Goal: Communication & Community: Answer question/provide support

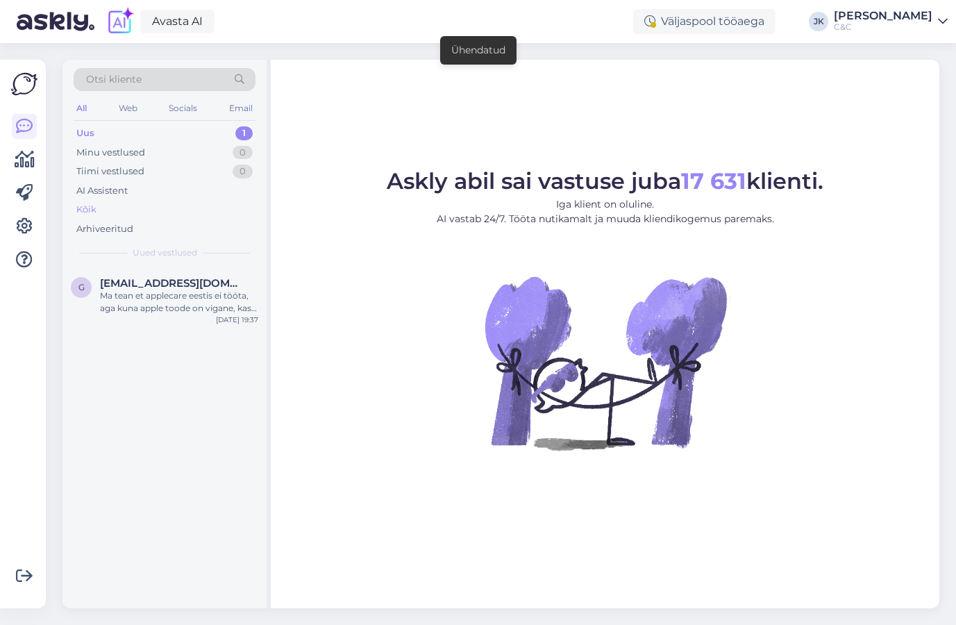
click at [106, 201] on div "Kõik" at bounding box center [165, 209] width 182 height 19
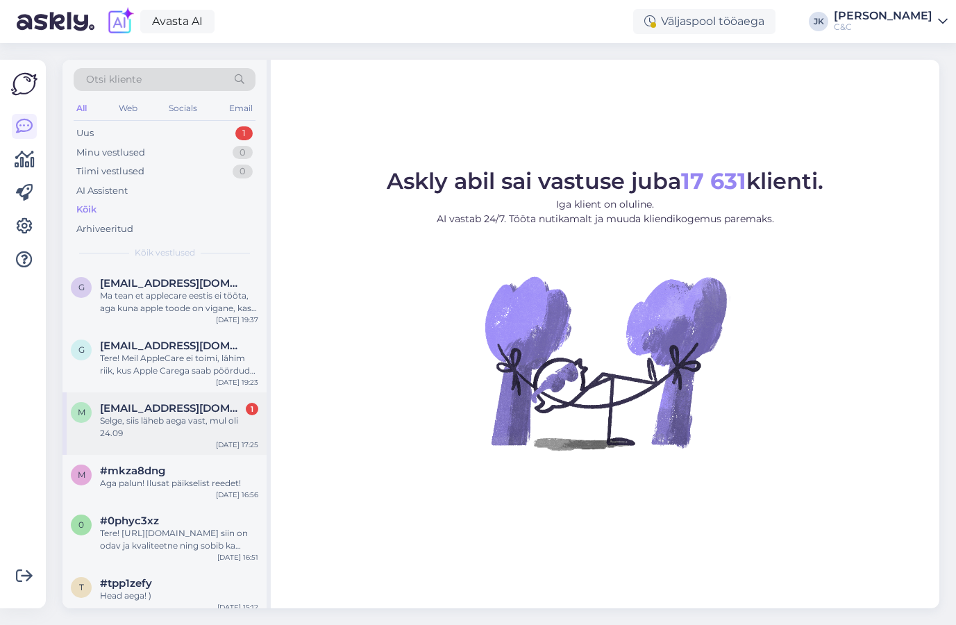
click at [165, 433] on div "Selge, siis läheb aega vast, mul oli 24.09" at bounding box center [179, 426] width 158 height 25
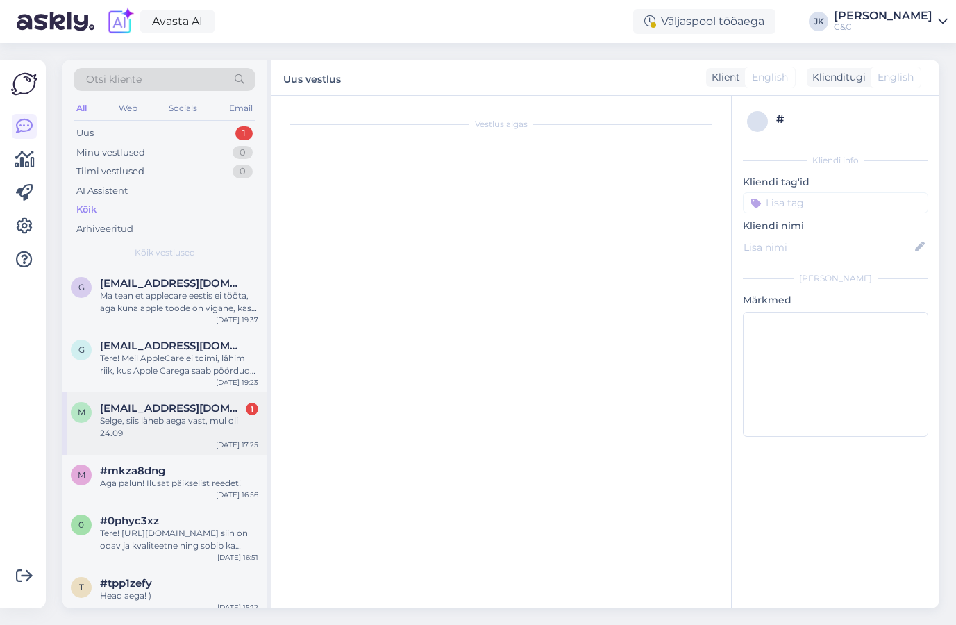
scroll to position [110, 0]
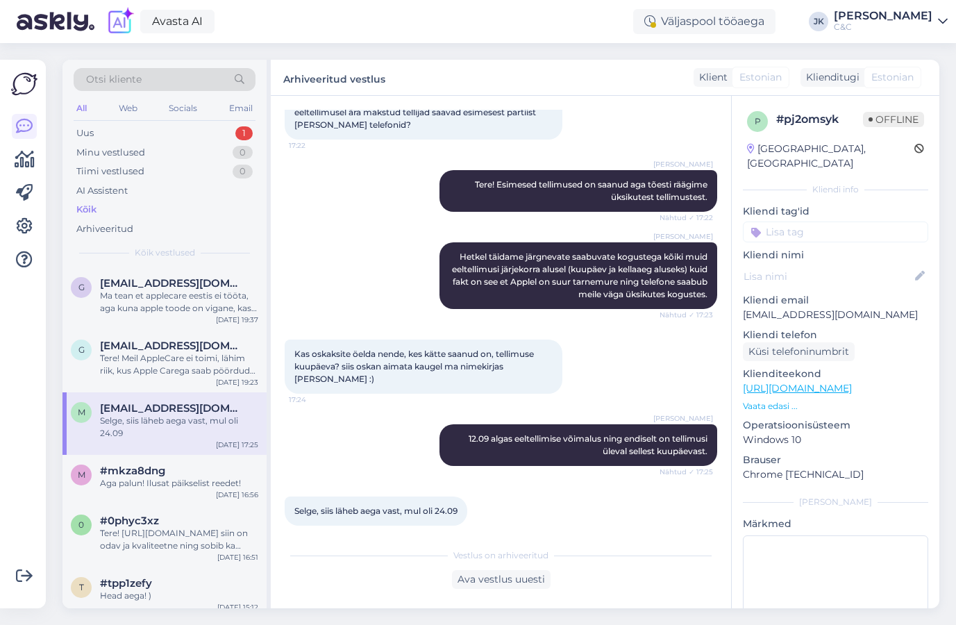
click at [357, 530] on div "Vestlus algas [DATE] Esimene partii uusi seadmeid on meieni jõudnud kuid väga p…" at bounding box center [501, 352] width 460 height 512
click at [173, 364] on div "Tere! Meil AppleCare ei toimi, lähim riik, kus Apple Carega saab pöörduda on [G…" at bounding box center [179, 364] width 158 height 25
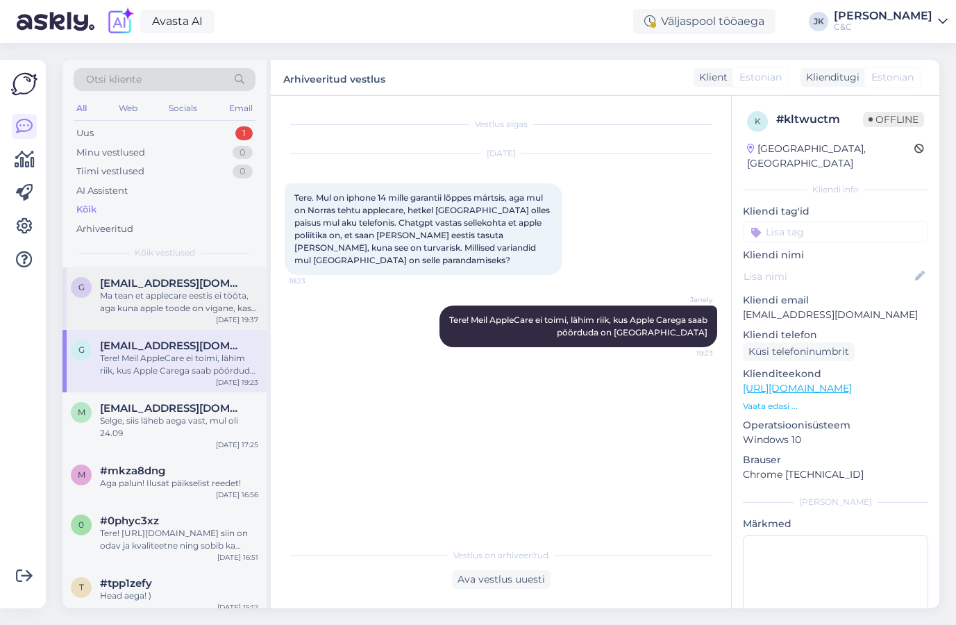
click at [185, 298] on div "Ma tean et applecare eestis ei tööta, aga kuna apple toode on vigane, kas teil …" at bounding box center [179, 301] width 158 height 25
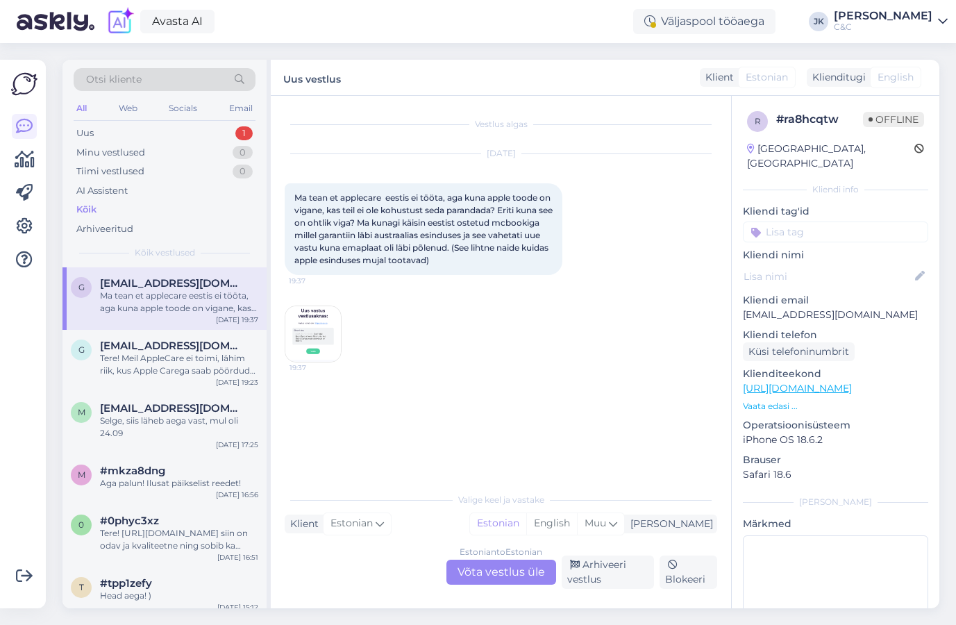
click at [422, 427] on div "Vestlus algas [DATE] Ma tean et applecare [GEOGRAPHIC_DATA] ei tööta, aga kuna …" at bounding box center [507, 291] width 445 height 363
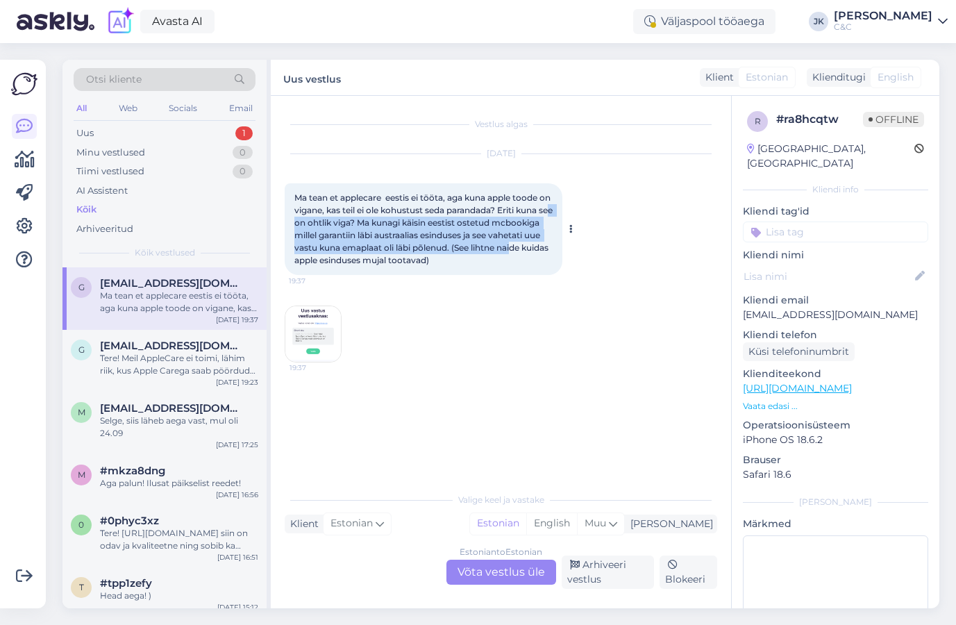
drag, startPoint x: 325, startPoint y: 224, endPoint x: 337, endPoint y: 258, distance: 36.0
click at [337, 258] on span "Ma tean et applecare eestis ei tööta, aga kuna apple toode on vigane, kas teil …" at bounding box center [424, 228] width 260 height 73
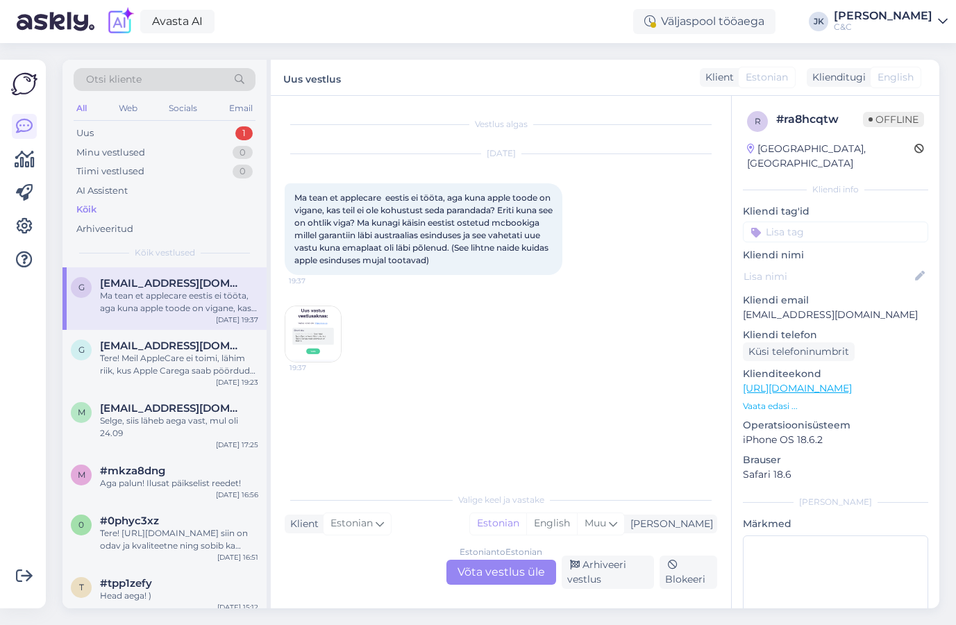
click at [350, 308] on div "[DATE] Ma tean et applecare eestis ei tööta, aga kuna apple toode on vigane, ka…" at bounding box center [501, 258] width 432 height 239
click at [300, 335] on img at bounding box center [313, 334] width 56 height 56
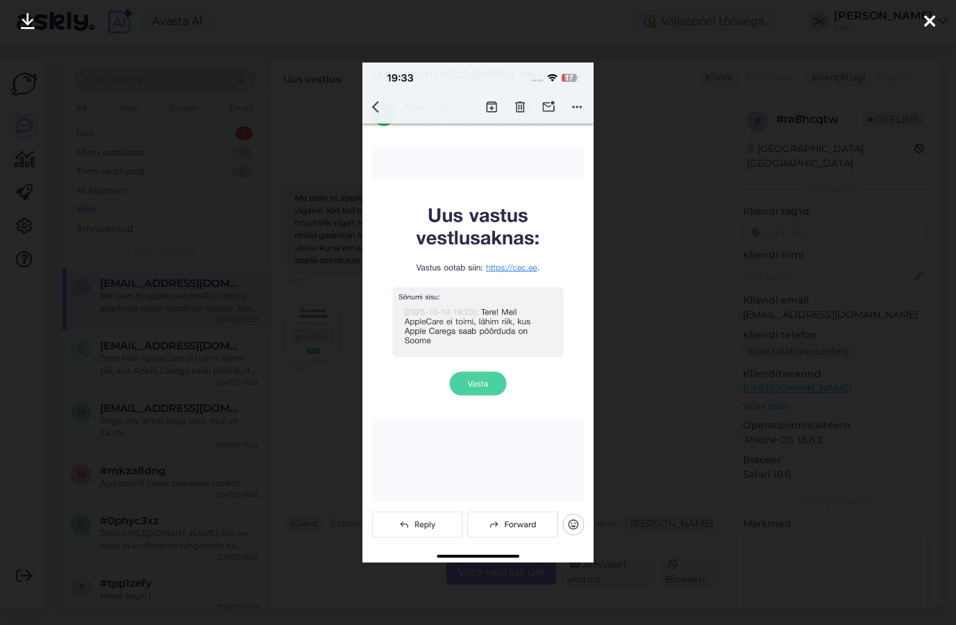
click at [307, 445] on div at bounding box center [478, 312] width 956 height 625
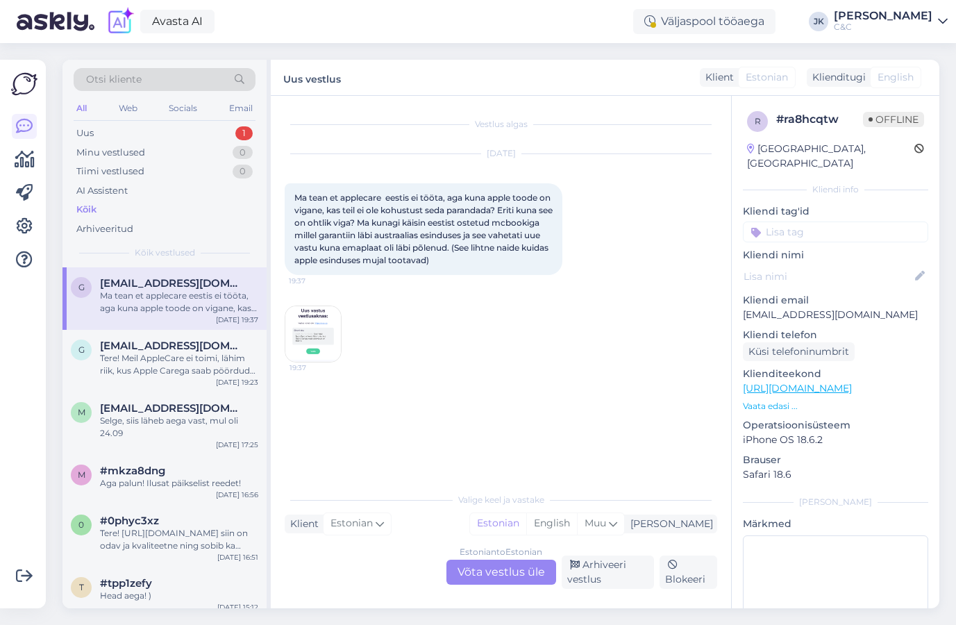
click at [500, 573] on div "Estonian to Estonian Võta vestlus üle" at bounding box center [501, 571] width 110 height 25
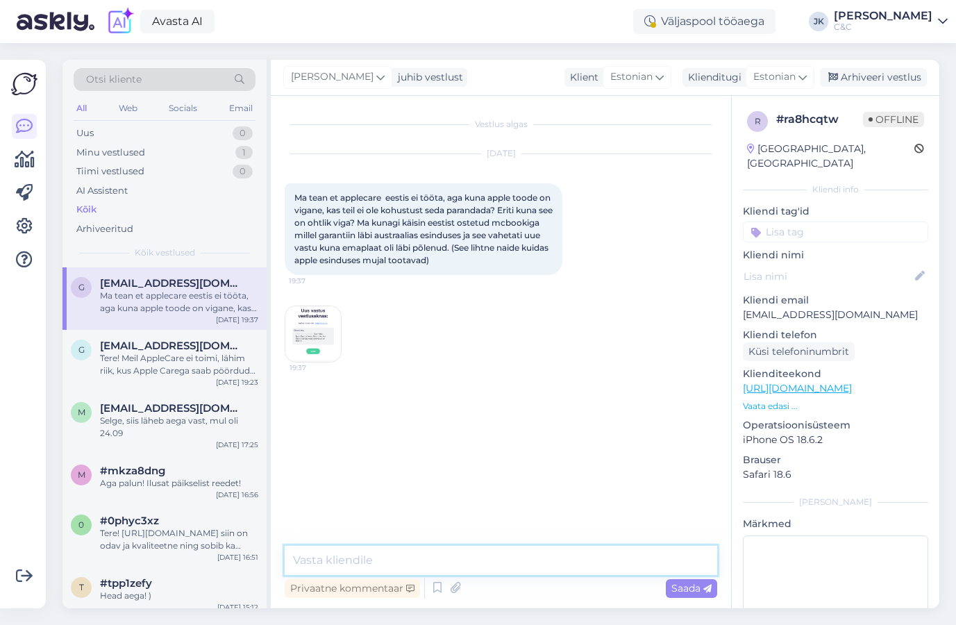
click at [474, 572] on textarea at bounding box center [501, 559] width 432 height 29
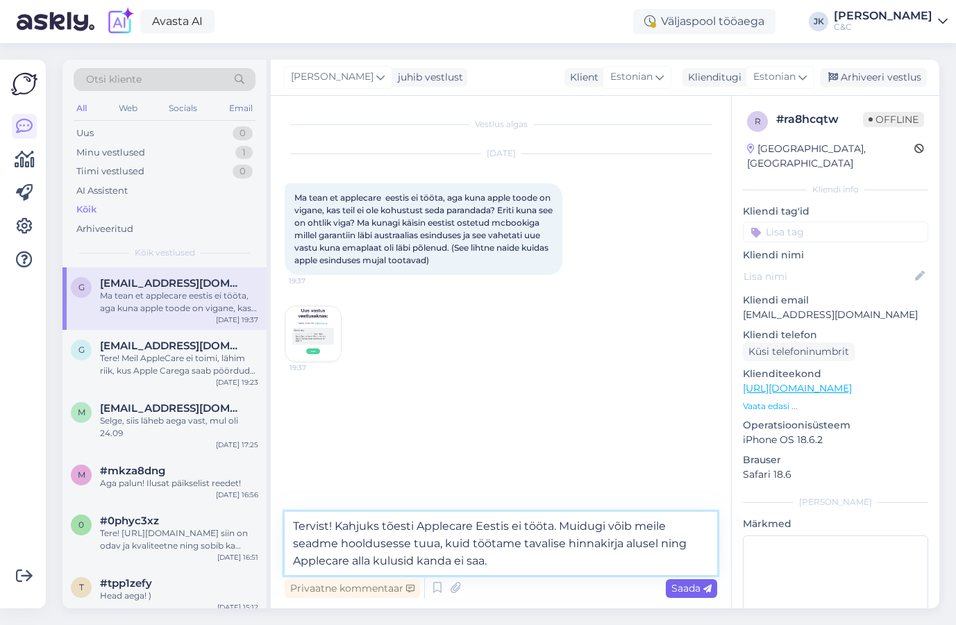
type textarea "Tervist! Kahjuks tõesti Applecare Eestis ei tööta. Muidugi võib meile seadme ho…"
click at [695, 588] on span "Saada" at bounding box center [691, 588] width 40 height 12
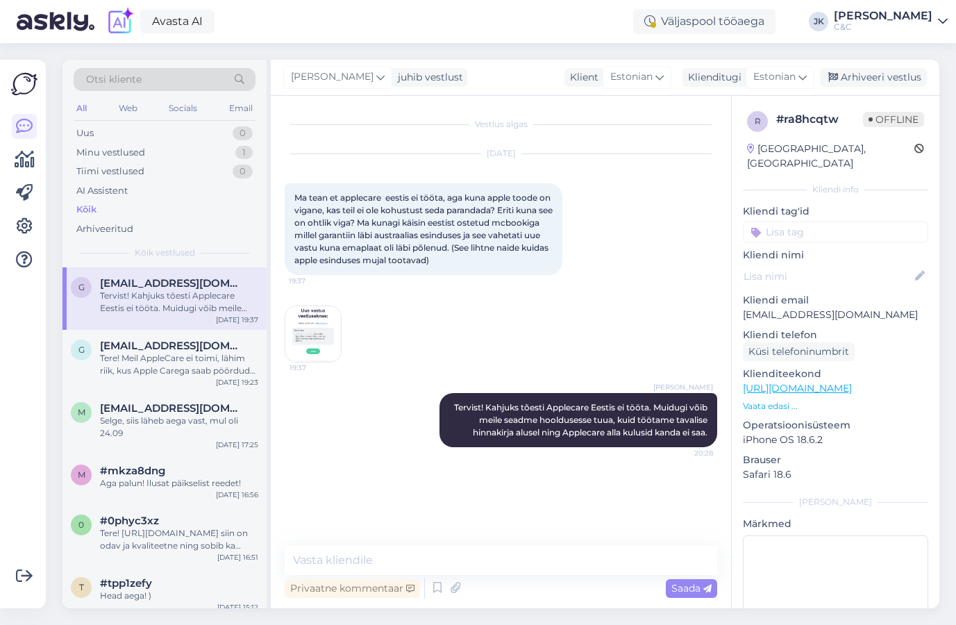
click at [424, 498] on div "Vestlus algas [DATE] Ma tean et applecare [GEOGRAPHIC_DATA] ei tööta, aga kuna …" at bounding box center [507, 321] width 445 height 423
click at [425, 512] on div "Vestlus algas [DATE] Ma tean et applecare [GEOGRAPHIC_DATA] ei tööta, aga kuna …" at bounding box center [507, 321] width 445 height 423
click at [357, 405] on div "[PERSON_NAME] Tervist! Kahjuks tõesti Applecare Eestis ei tööta. Muidugi võib m…" at bounding box center [501, 419] width 432 height 85
